Goal: Information Seeking & Learning: Learn about a topic

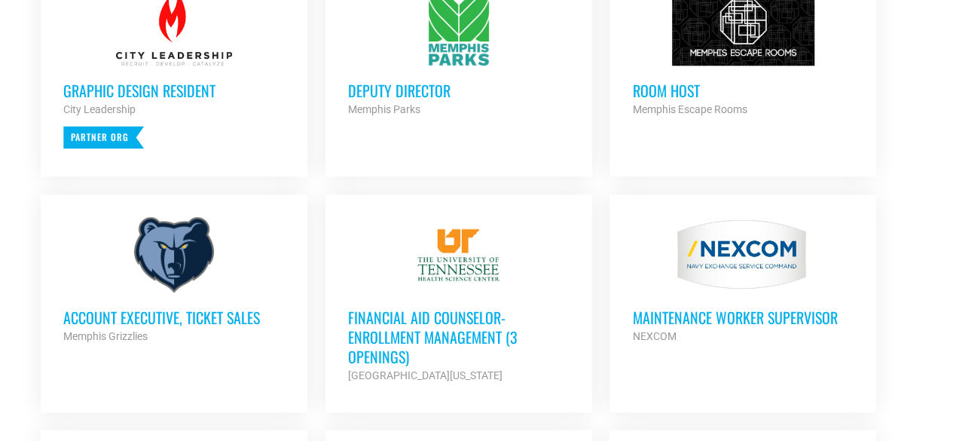
scroll to position [693, 0]
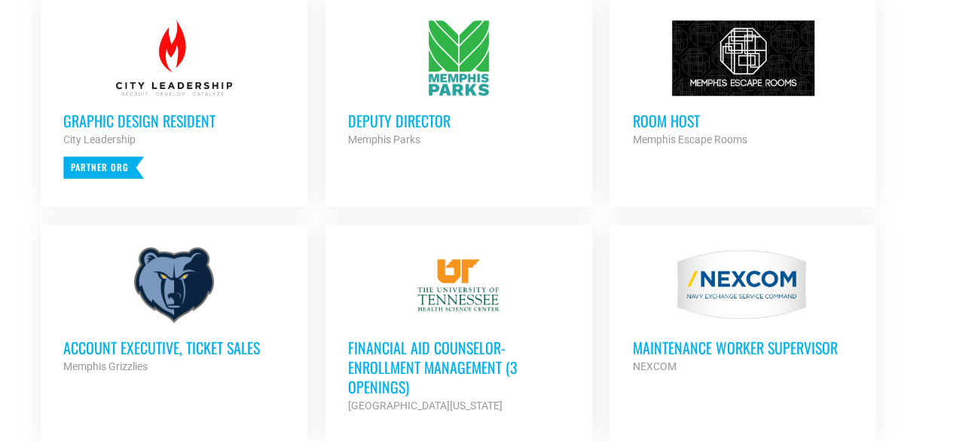
click at [435, 374] on h3 "Financial Aid Counselor-Enrollment Management (3 Openings)" at bounding box center [458, 366] width 221 height 59
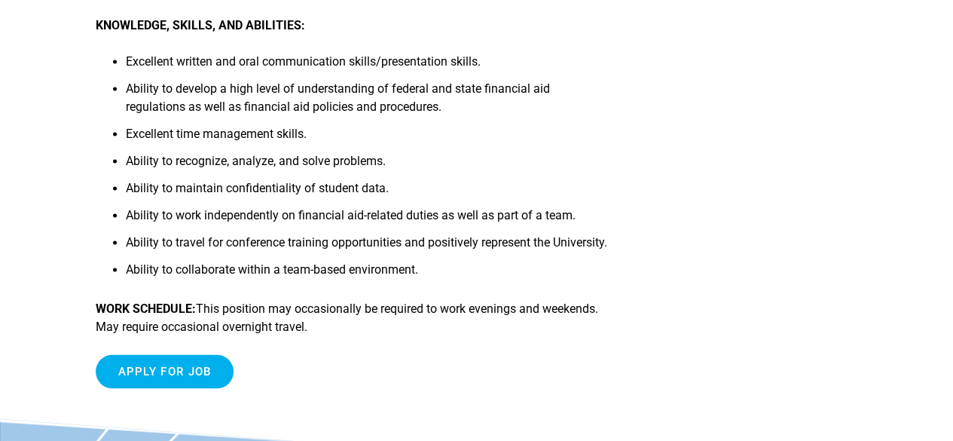
scroll to position [1145, 0]
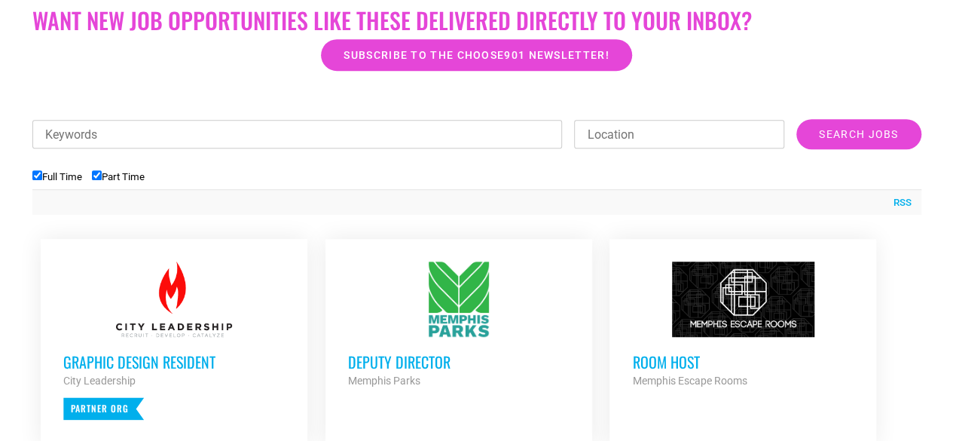
scroll to position [422, 0]
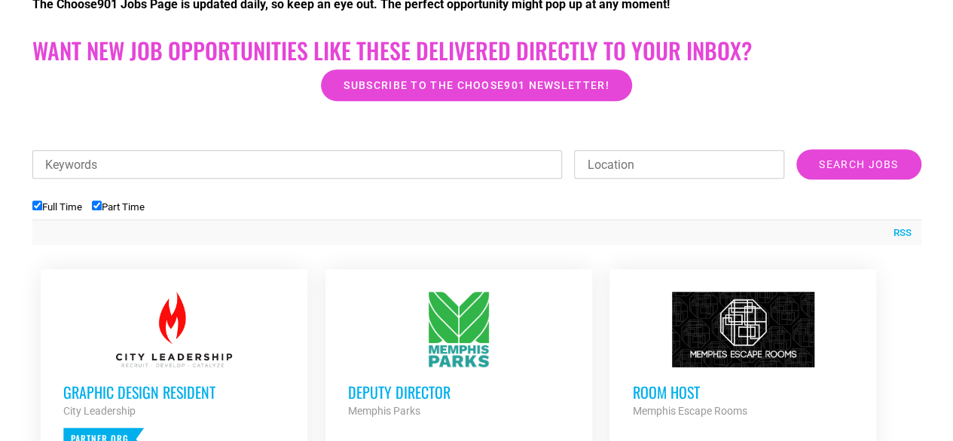
click at [38, 208] on input "Full Time" at bounding box center [37, 205] width 10 height 10
checkbox input "false"
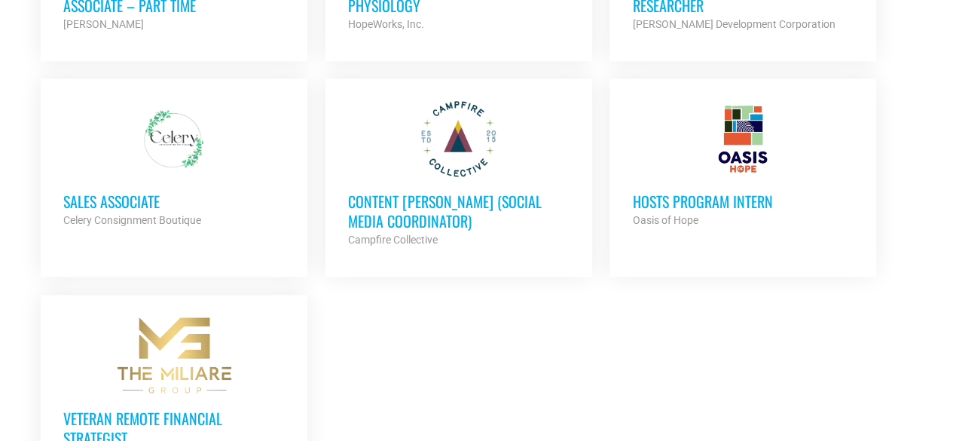
scroll to position [1084, 0]
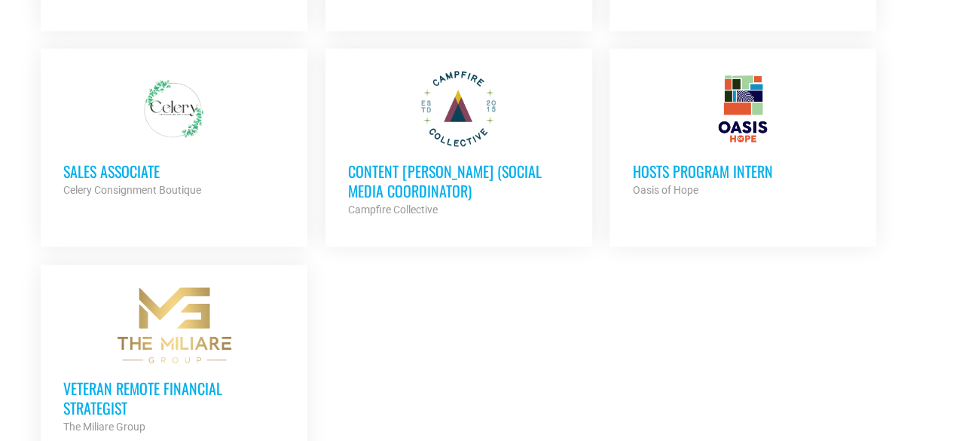
click at [692, 168] on h3 "HOSTS Program Intern" at bounding box center [742, 171] width 221 height 20
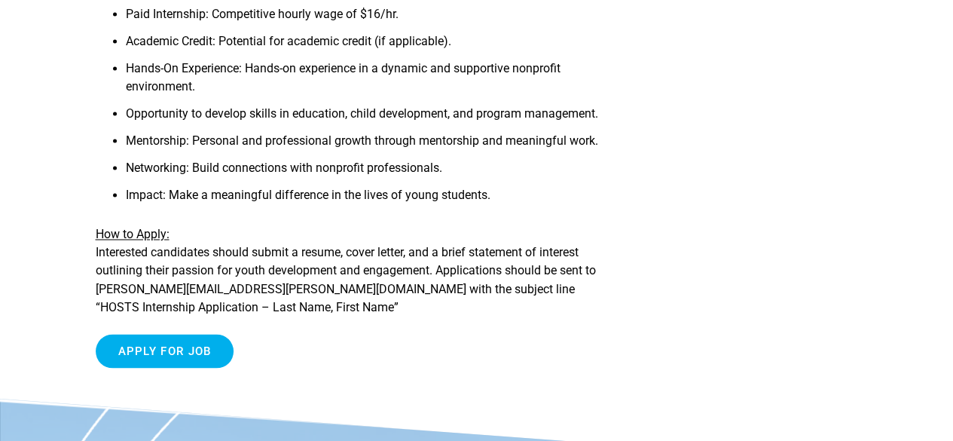
scroll to position [1205, 0]
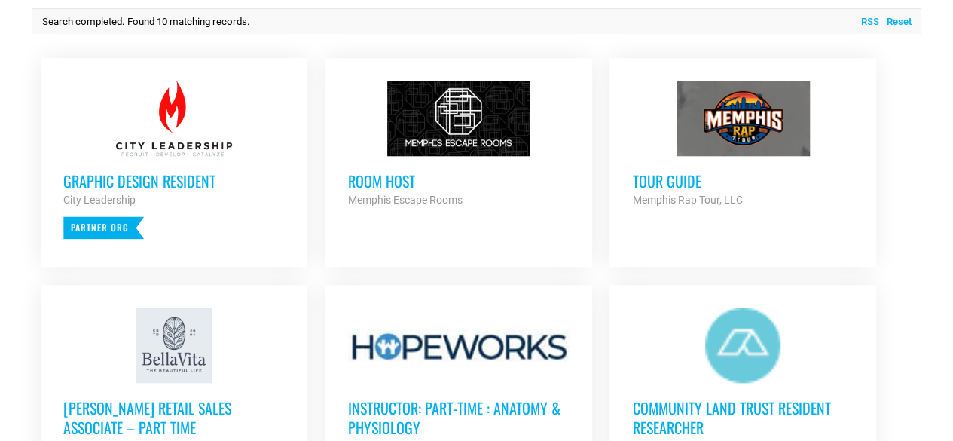
scroll to position [602, 0]
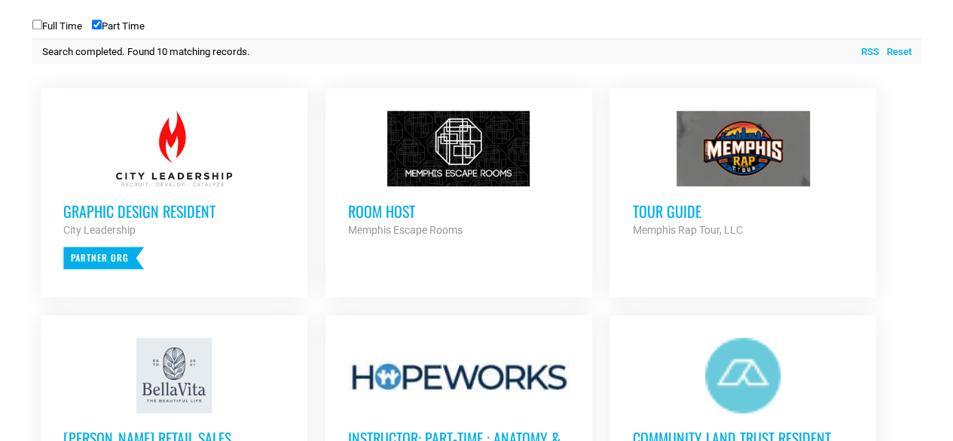
click at [491, 369] on div at bounding box center [458, 374] width 221 height 75
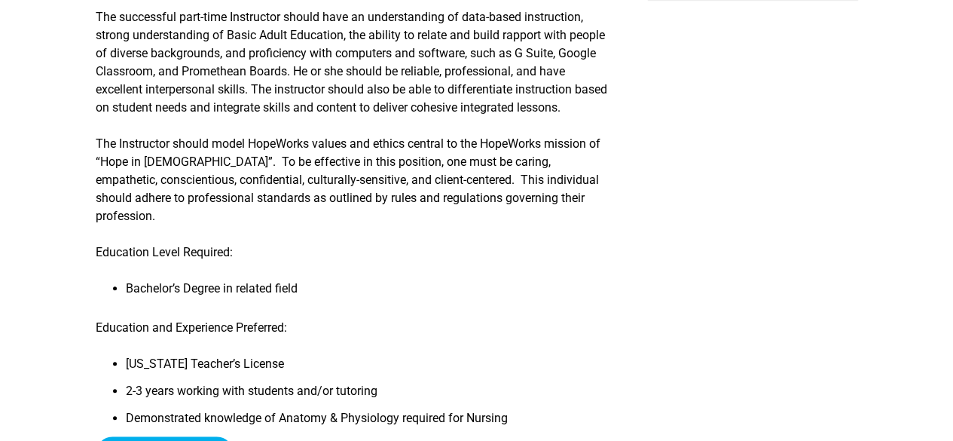
scroll to position [452, 0]
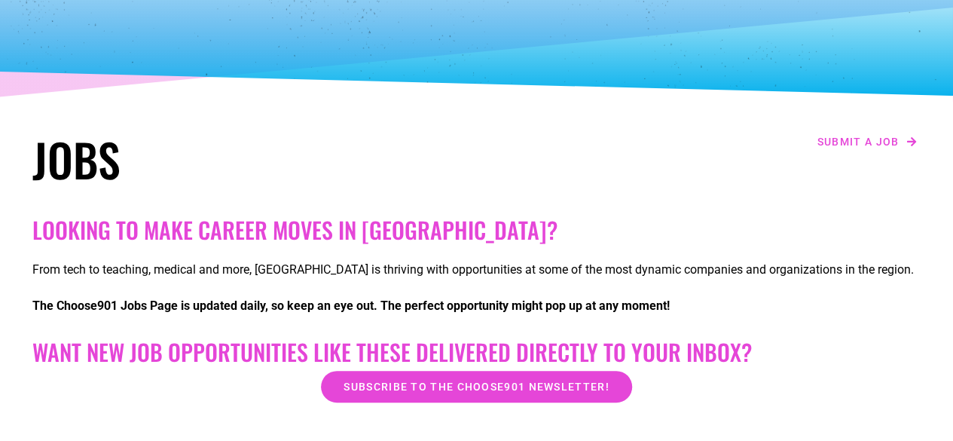
scroll to position [90, 0]
